Goal: Browse casually

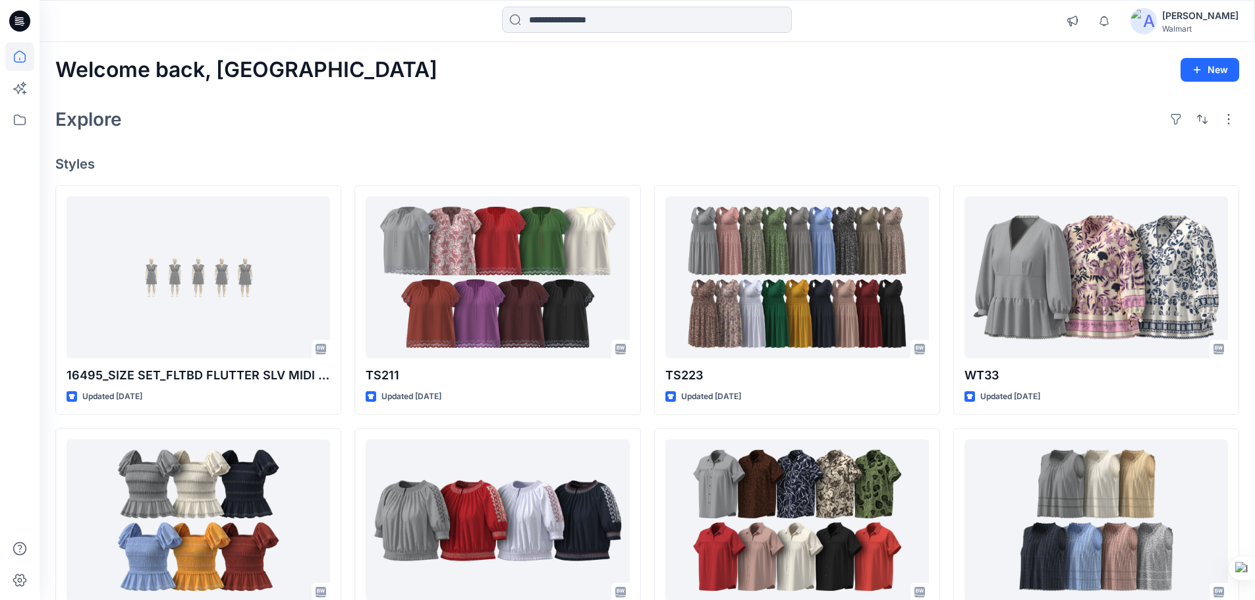
click at [11, 14] on icon at bounding box center [19, 21] width 21 height 42
